Goal: Purchase product/service

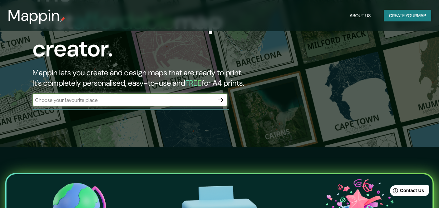
scroll to position [32, 0]
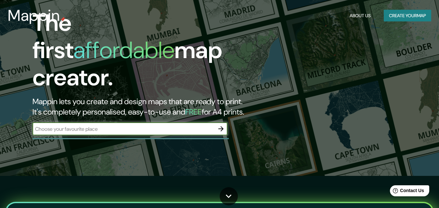
click at [173, 126] on input "text" at bounding box center [124, 128] width 182 height 7
type input "[GEOGRAPHIC_DATA]"
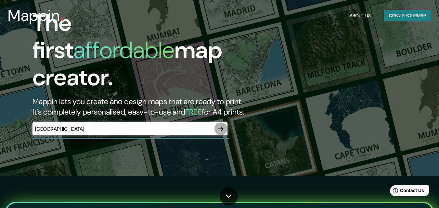
click at [225, 125] on icon "button" at bounding box center [221, 129] width 8 height 8
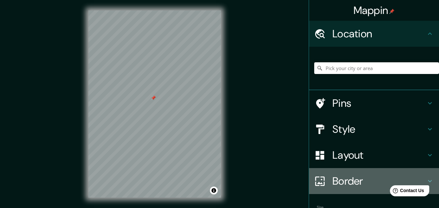
click at [350, 179] on h4 "Border" at bounding box center [380, 181] width 94 height 13
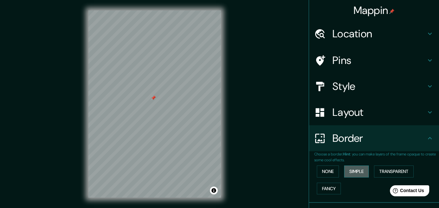
click at [350, 176] on button "Simple" at bounding box center [356, 172] width 25 height 12
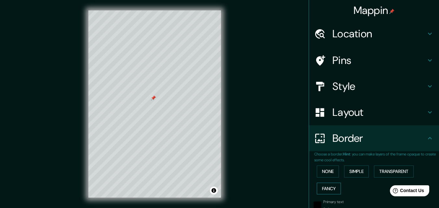
click at [330, 188] on button "Fancy" at bounding box center [329, 189] width 24 height 12
click at [324, 175] on button "None" at bounding box center [328, 172] width 22 height 12
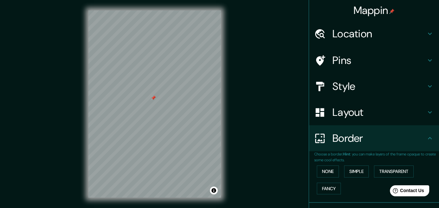
click at [391, 35] on h4 "Location" at bounding box center [380, 33] width 94 height 13
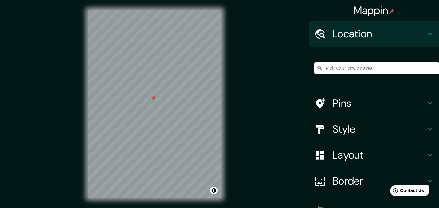
click at [361, 68] on input "Pick your city or area" at bounding box center [376, 68] width 125 height 12
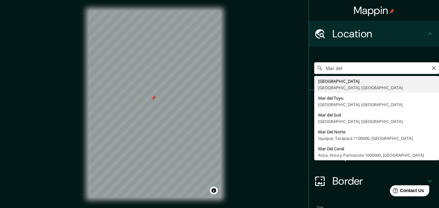
type input "[GEOGRAPHIC_DATA], [GEOGRAPHIC_DATA], [GEOGRAPHIC_DATA]"
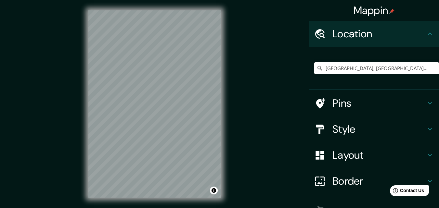
click at [349, 104] on h4 "Pins" at bounding box center [380, 103] width 94 height 13
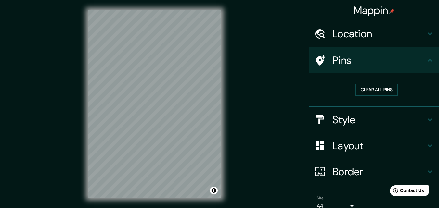
click at [320, 122] on icon at bounding box center [319, 119] width 11 height 11
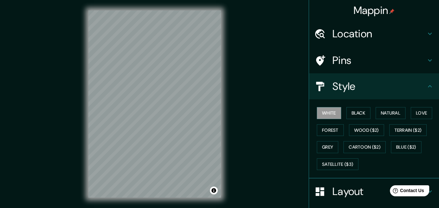
click at [360, 86] on h4 "Style" at bounding box center [380, 86] width 94 height 13
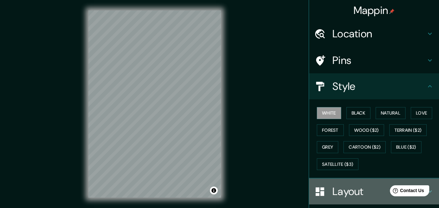
click at [344, 185] on div "Layout" at bounding box center [374, 192] width 130 height 26
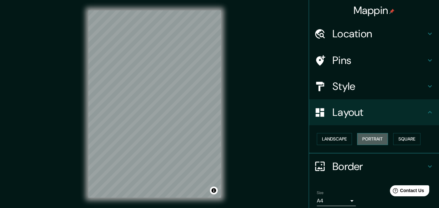
click at [370, 141] on button "Portrait" at bounding box center [372, 139] width 31 height 12
click at [340, 56] on h4 "Pins" at bounding box center [380, 60] width 94 height 13
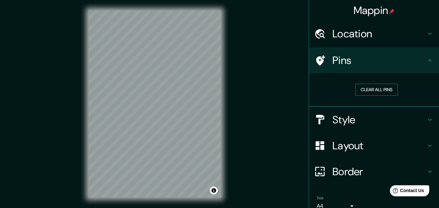
click at [372, 88] on button "Clear all pins" at bounding box center [377, 90] width 42 height 12
click at [361, 84] on button "Clear all pins" at bounding box center [377, 90] width 42 height 12
